Goal: Information Seeking & Learning: Learn about a topic

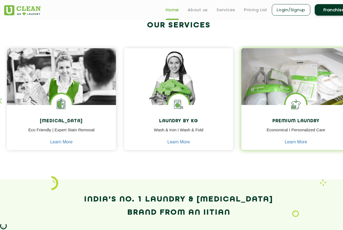
scroll to position [208, 6]
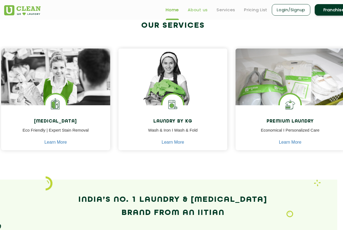
click at [198, 10] on link "About us" at bounding box center [198, 10] width 20 height 7
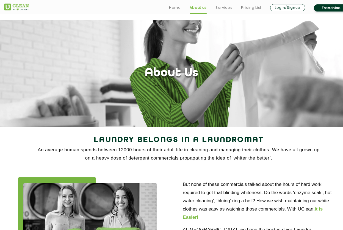
click at [229, 4] on li "Services" at bounding box center [223, 8] width 17 height 8
click at [226, 10] on link "Services" at bounding box center [223, 7] width 17 height 7
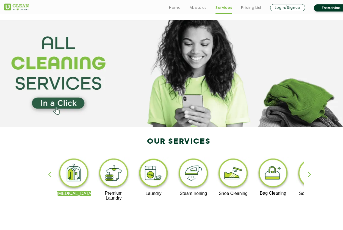
click at [207, 8] on ul "Home About us Services Pricing List Login/Signup Franchise" at bounding box center [258, 7] width 188 height 9
click at [310, 175] on div "button" at bounding box center [311, 179] width 8 height 15
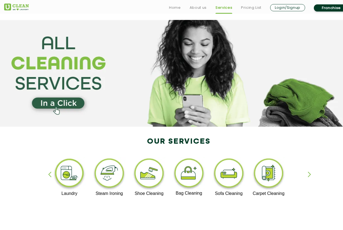
click at [310, 175] on div "button" at bounding box center [311, 179] width 8 height 15
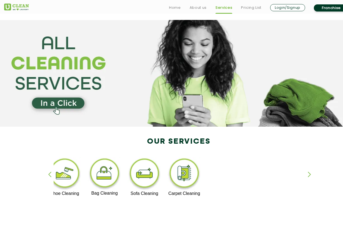
click at [46, 175] on div "[MEDICAL_DATA] Premium Laundry Laundry Steam Ironing Shoe Cleaning Bag Cleaning…" at bounding box center [178, 181] width 357 height 99
click at [47, 175] on div "[MEDICAL_DATA] Premium Laundry Laundry Steam Ironing Shoe Cleaning Bag Cleaning…" at bounding box center [178, 181] width 357 height 99
click at [63, 176] on img at bounding box center [65, 174] width 34 height 34
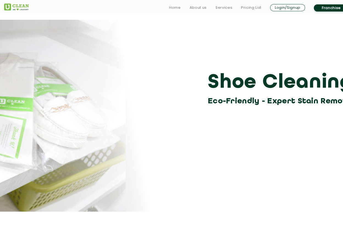
scroll to position [0, 0]
